Goal: Information Seeking & Learning: Learn about a topic

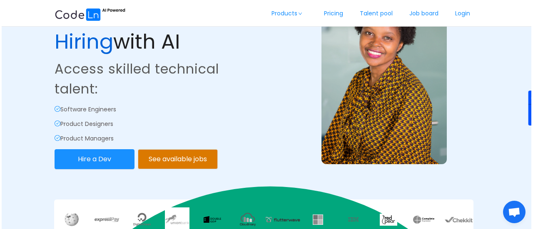
scroll to position [83, 0]
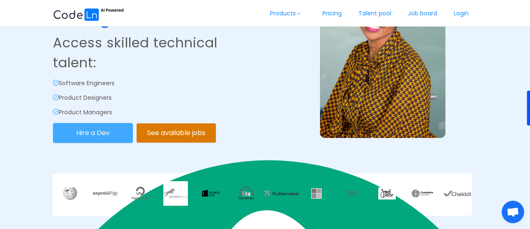
click at [105, 127] on button "Hire a Dev" at bounding box center [93, 133] width 80 height 20
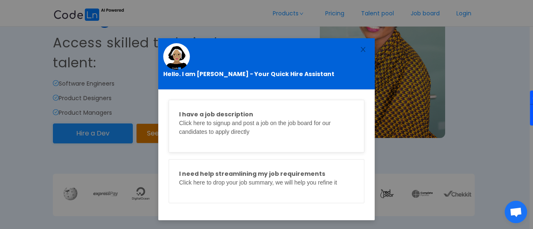
scroll to position [4, 0]
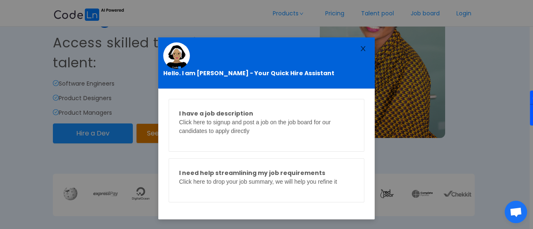
click at [359, 45] on span "Close" at bounding box center [363, 48] width 23 height 23
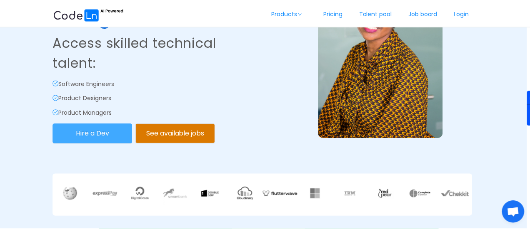
scroll to position [0, 0]
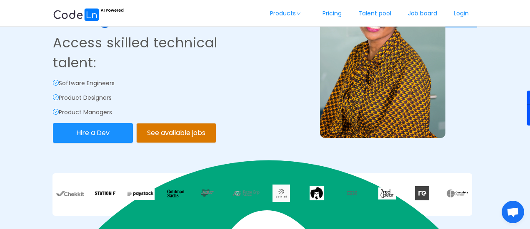
click at [452, 17] on link "Login" at bounding box center [461, 13] width 32 height 27
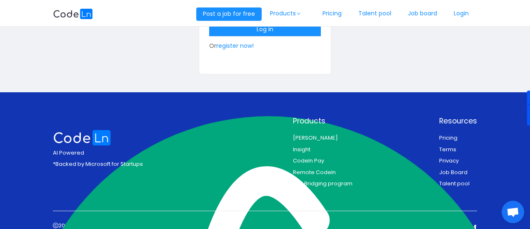
scroll to position [61, 0]
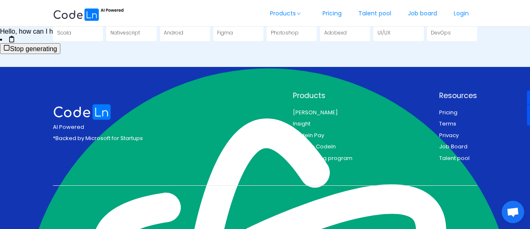
scroll to position [1549, 0]
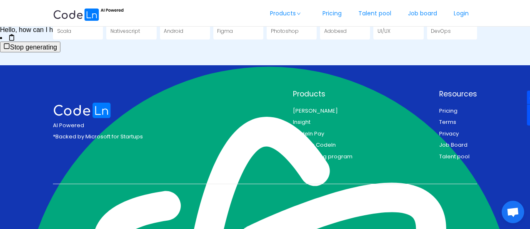
click at [447, 110] on link "Pricing" at bounding box center [448, 111] width 18 height 8
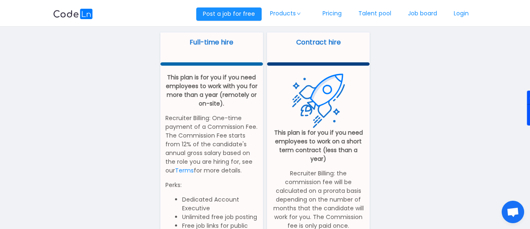
scroll to position [42, 0]
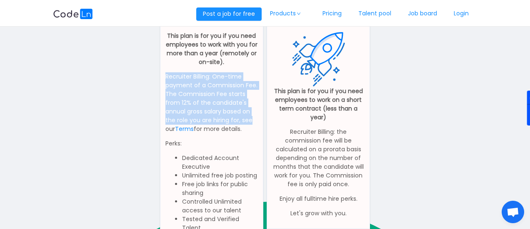
drag, startPoint x: 165, startPoint y: 76, endPoint x: 252, endPoint y: 124, distance: 99.2
type textarea "Recruiter Billing: One-time payment of a Commission Fee. The Commission Fee sta…"
click at [253, 123] on p "Recruiter Billing: One-time payment of a Commission Fee. The Commission Fee sta…" at bounding box center [211, 102] width 92 height 61
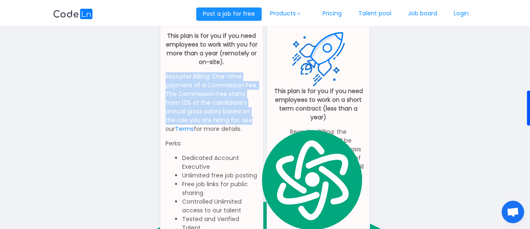
click at [215, 109] on p "Recruiter Billing: One-time payment of a Commission Fee. The Commission Fee sta…" at bounding box center [211, 102] width 92 height 61
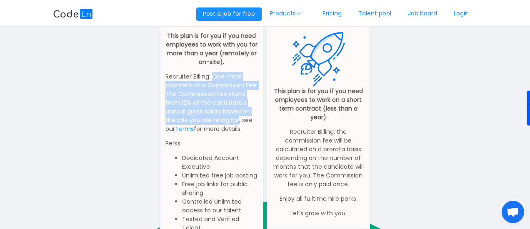
drag, startPoint x: 212, startPoint y: 75, endPoint x: 238, endPoint y: 116, distance: 48.3
click at [238, 116] on p "Recruiter Billing: One-time payment of a Commission Fee. The Commission Fee sta…" at bounding box center [211, 102] width 92 height 61
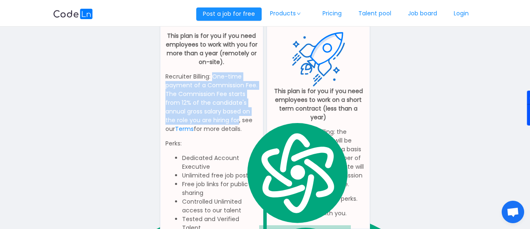
copy p "One-time payment of a Commission Fee. The Commission Fee starts from 12% of the…"
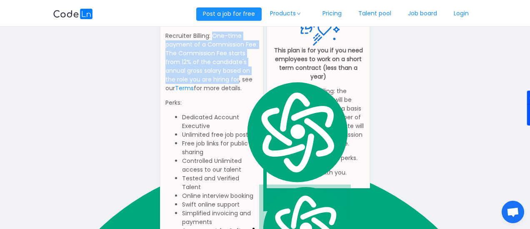
scroll to position [83, 0]
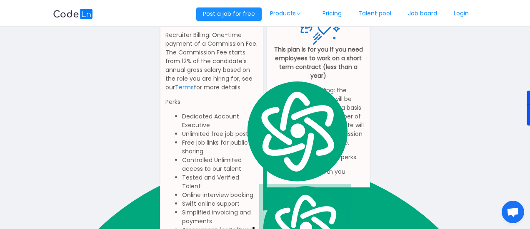
click at [394, 100] on div "Full-time hire This plan is for you if you need employees to work with you for …" at bounding box center [264, 175] width 427 height 453
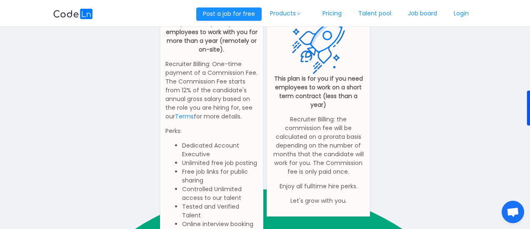
scroll to position [42, 0]
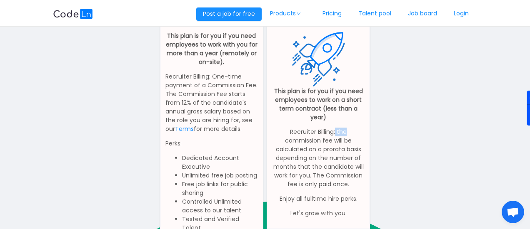
drag, startPoint x: 343, startPoint y: 131, endPoint x: 372, endPoint y: 121, distance: 30.0
click at [350, 135] on p "Recruiter Billing: the commission fee will be calculated on a prorata basis dep…" at bounding box center [318, 158] width 92 height 61
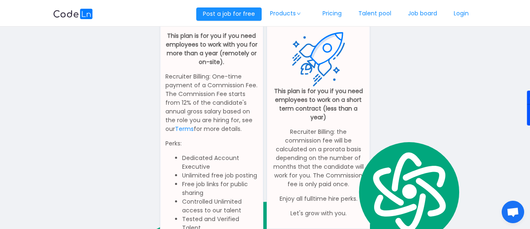
click at [396, 107] on div "Full-time hire This plan is for you if you need employees to work with you for …" at bounding box center [264, 216] width 427 height 453
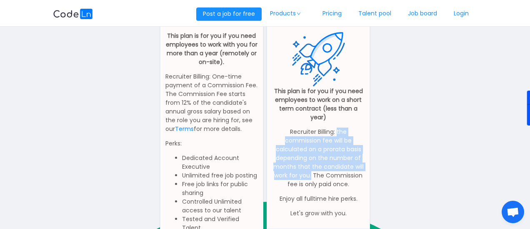
drag, startPoint x: 337, startPoint y: 133, endPoint x: 312, endPoint y: 174, distance: 48.1
click at [312, 174] on p "Recruiter Billing: the commission fee will be calculated on a prorata basis dep…" at bounding box center [318, 158] width 92 height 61
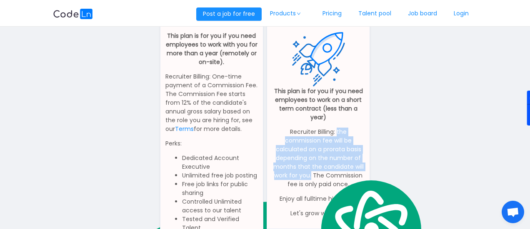
copy p "the commission fee will be calculated on a prorata basis depending on the numbe…"
